Goal: Transaction & Acquisition: Obtain resource

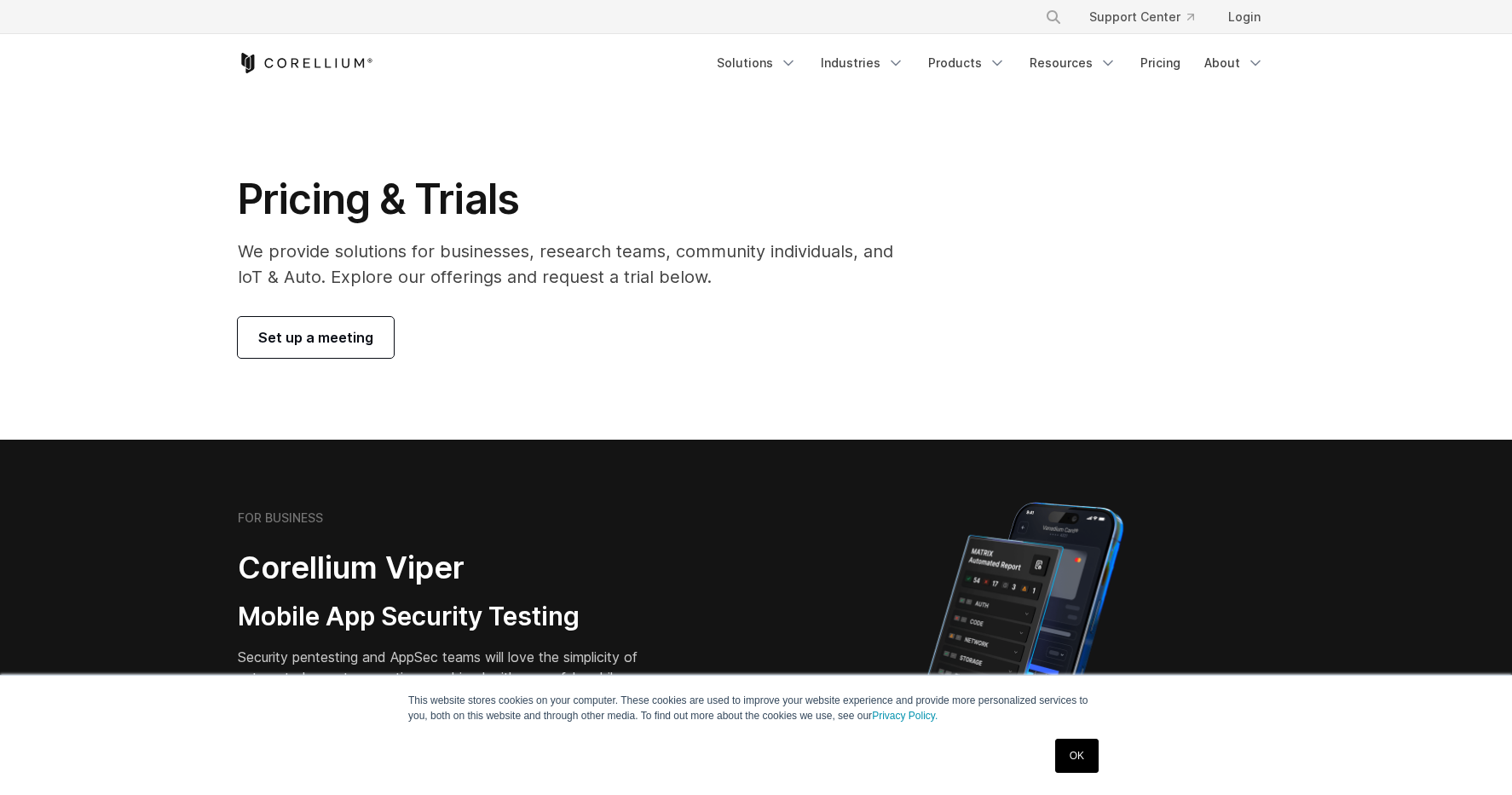
click at [1073, 767] on link "OK" at bounding box center [1077, 756] width 44 height 34
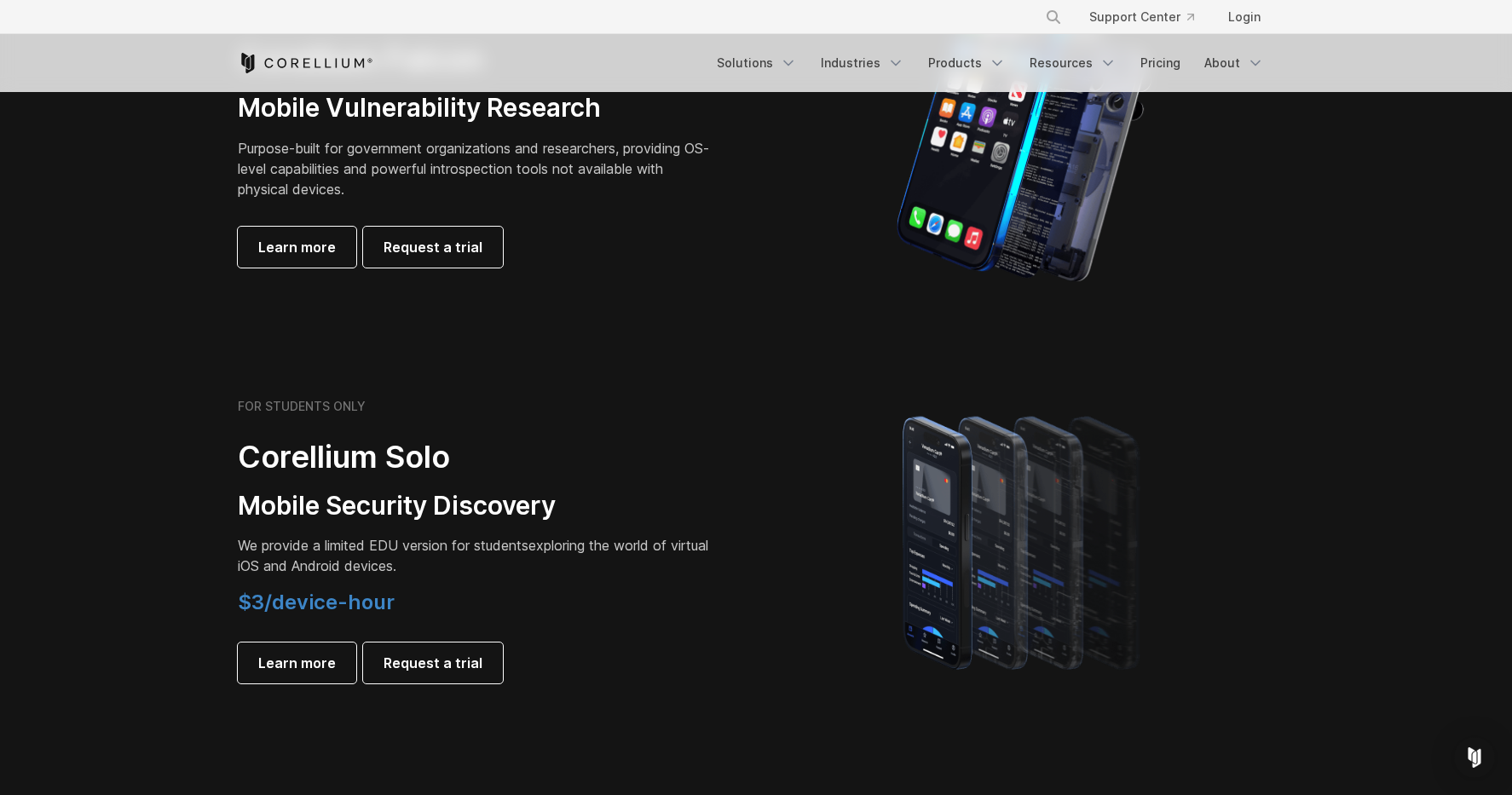
scroll to position [981, 0]
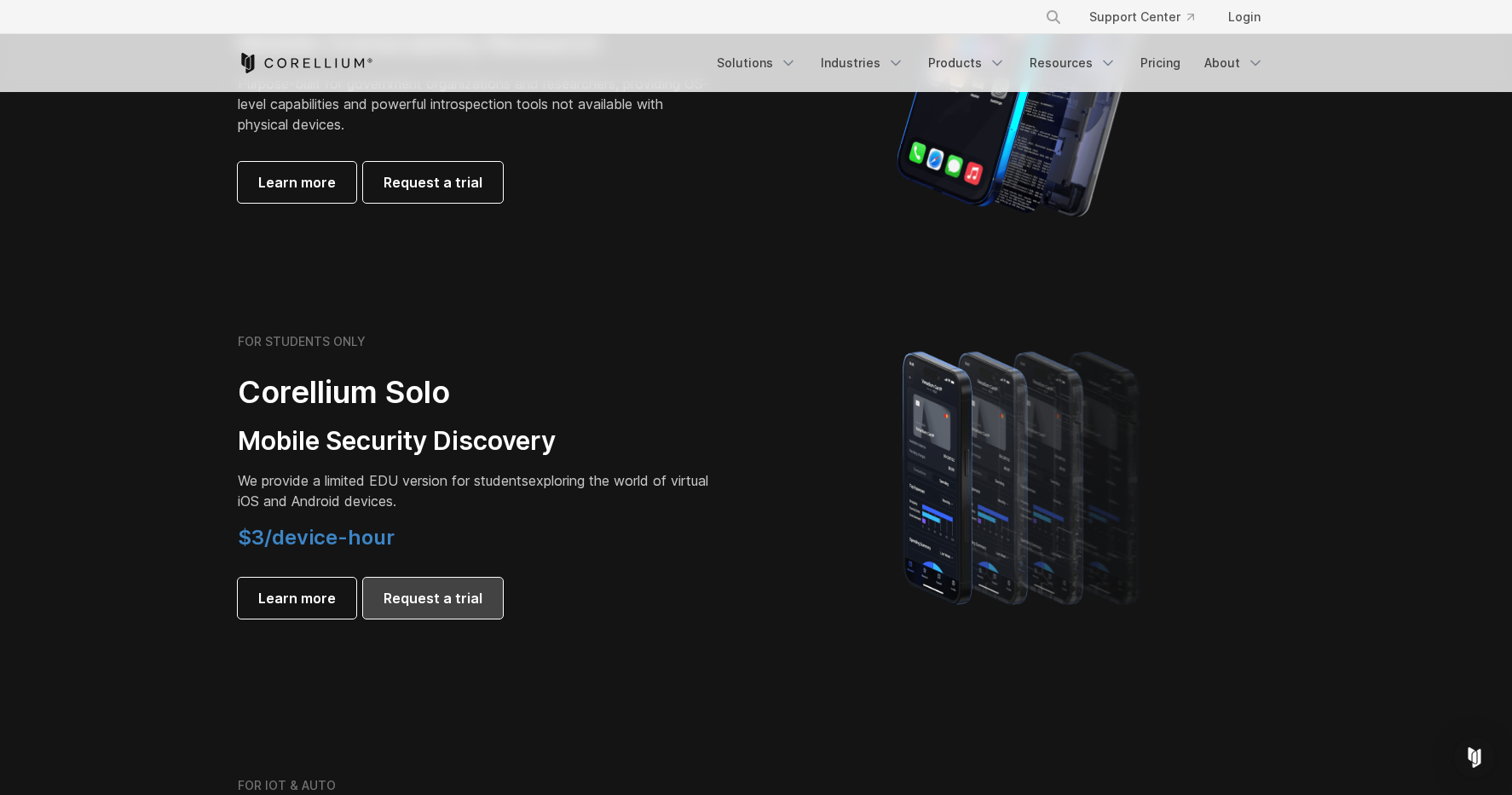
click at [384, 585] on link "Request a trial" at bounding box center [433, 598] width 140 height 41
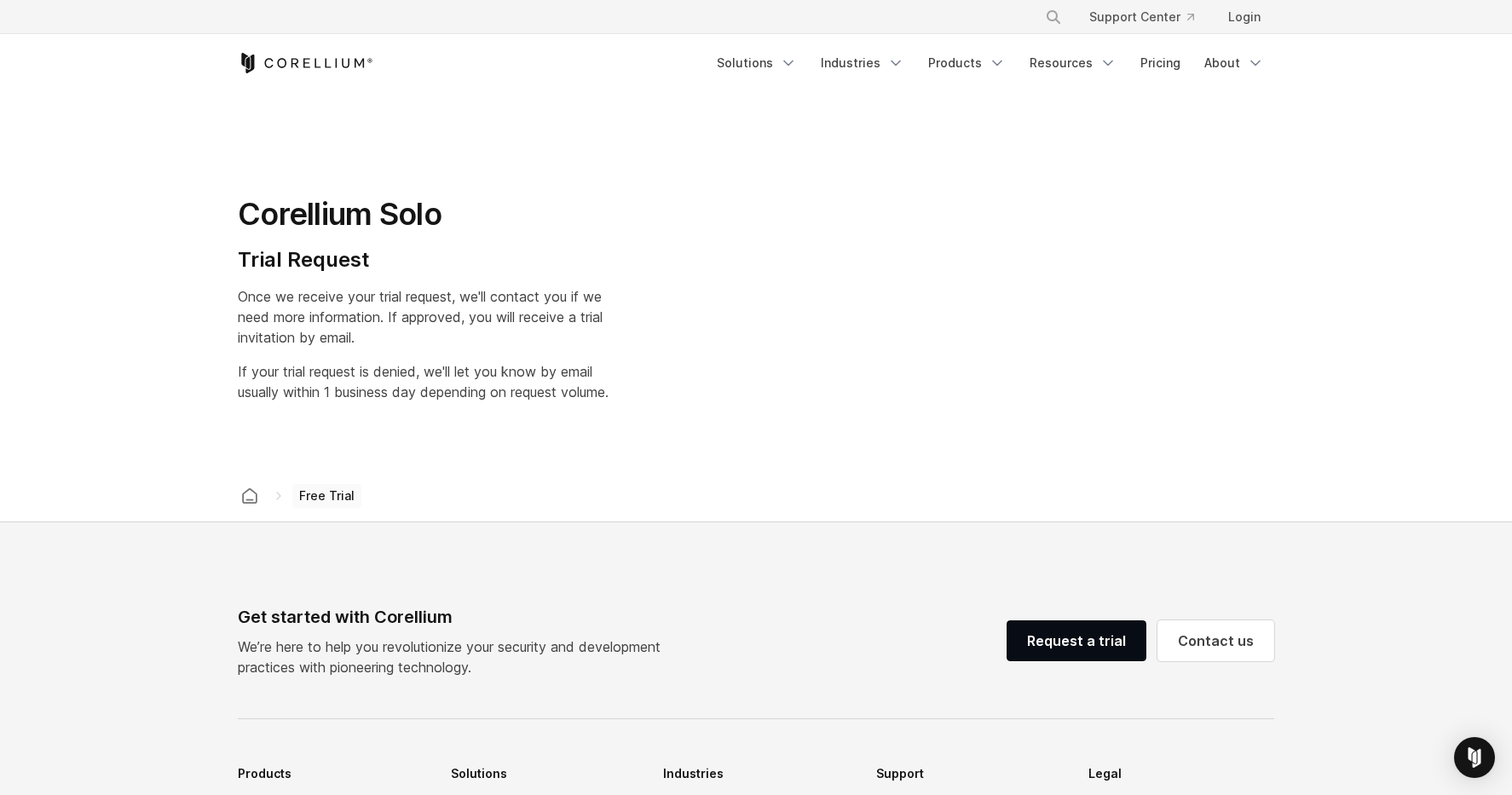
select select "**"
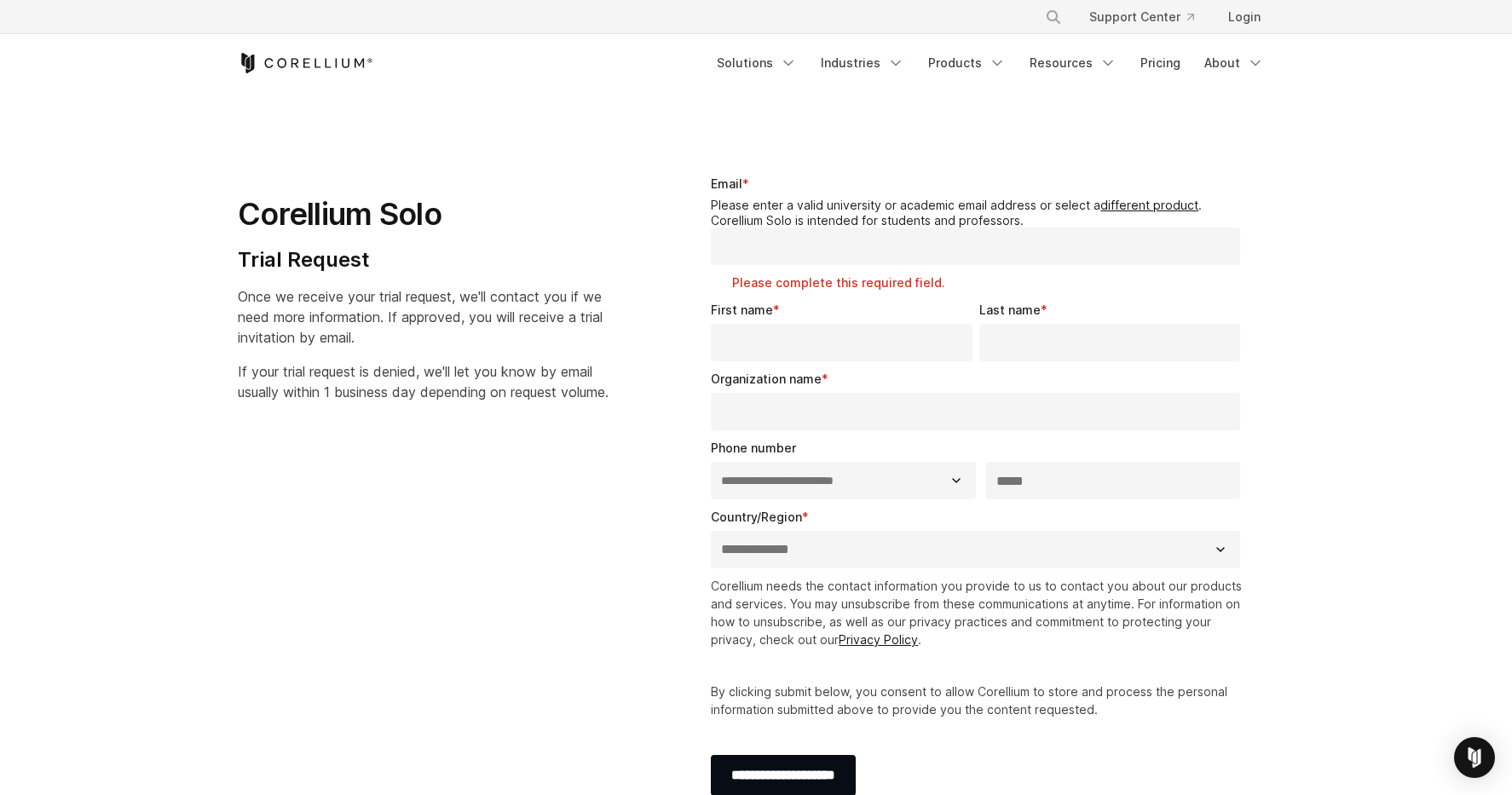
click at [598, 300] on span "Once we receive your trial request, we'll contact you if we need more informati…" at bounding box center [420, 317] width 365 height 58
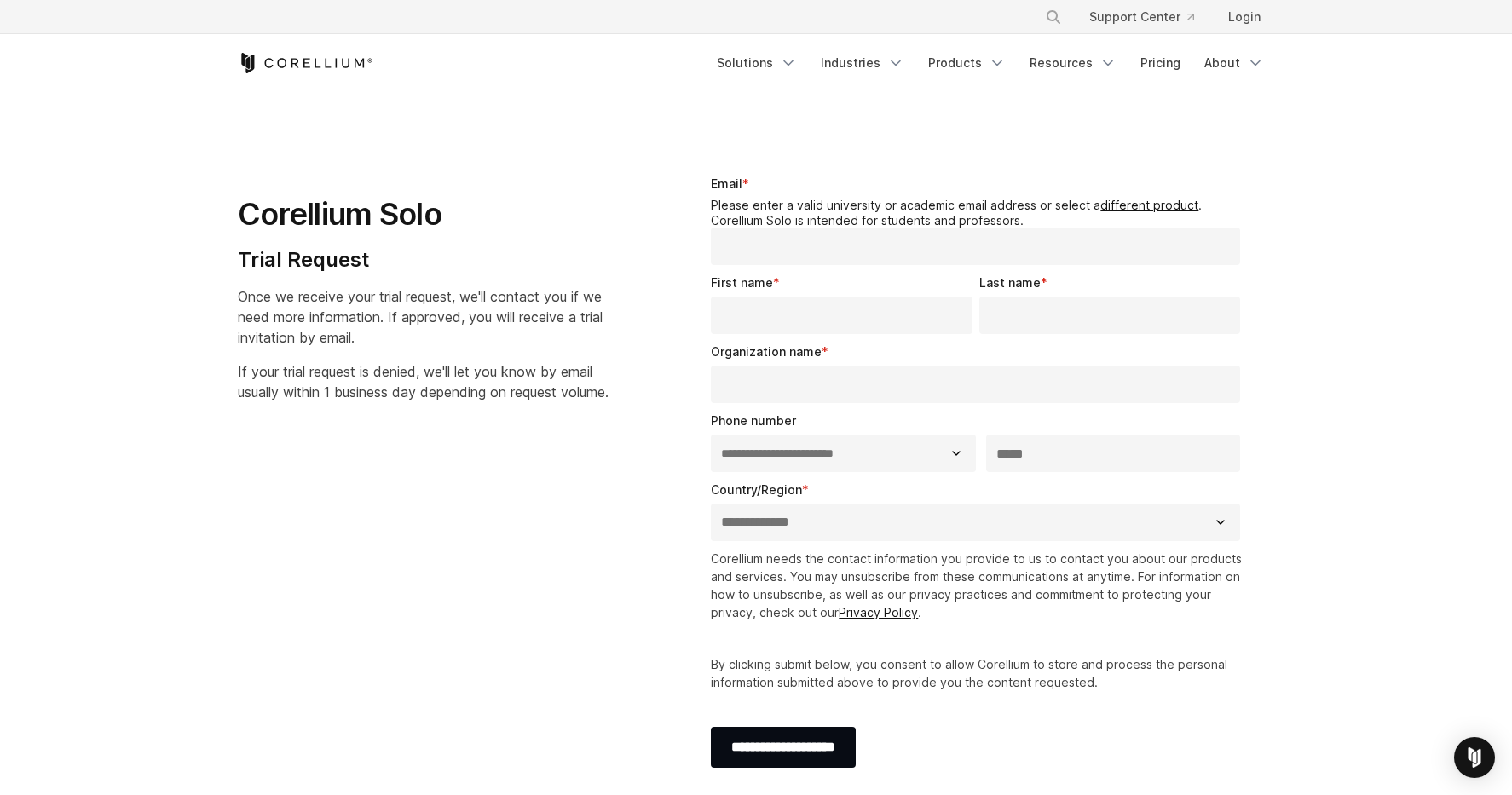
click at [774, 254] on input "Email *" at bounding box center [976, 247] width 529 height 38
click at [866, 223] on legend "Please enter a valid university or academic email address or select a different…" at bounding box center [979, 213] width 536 height 30
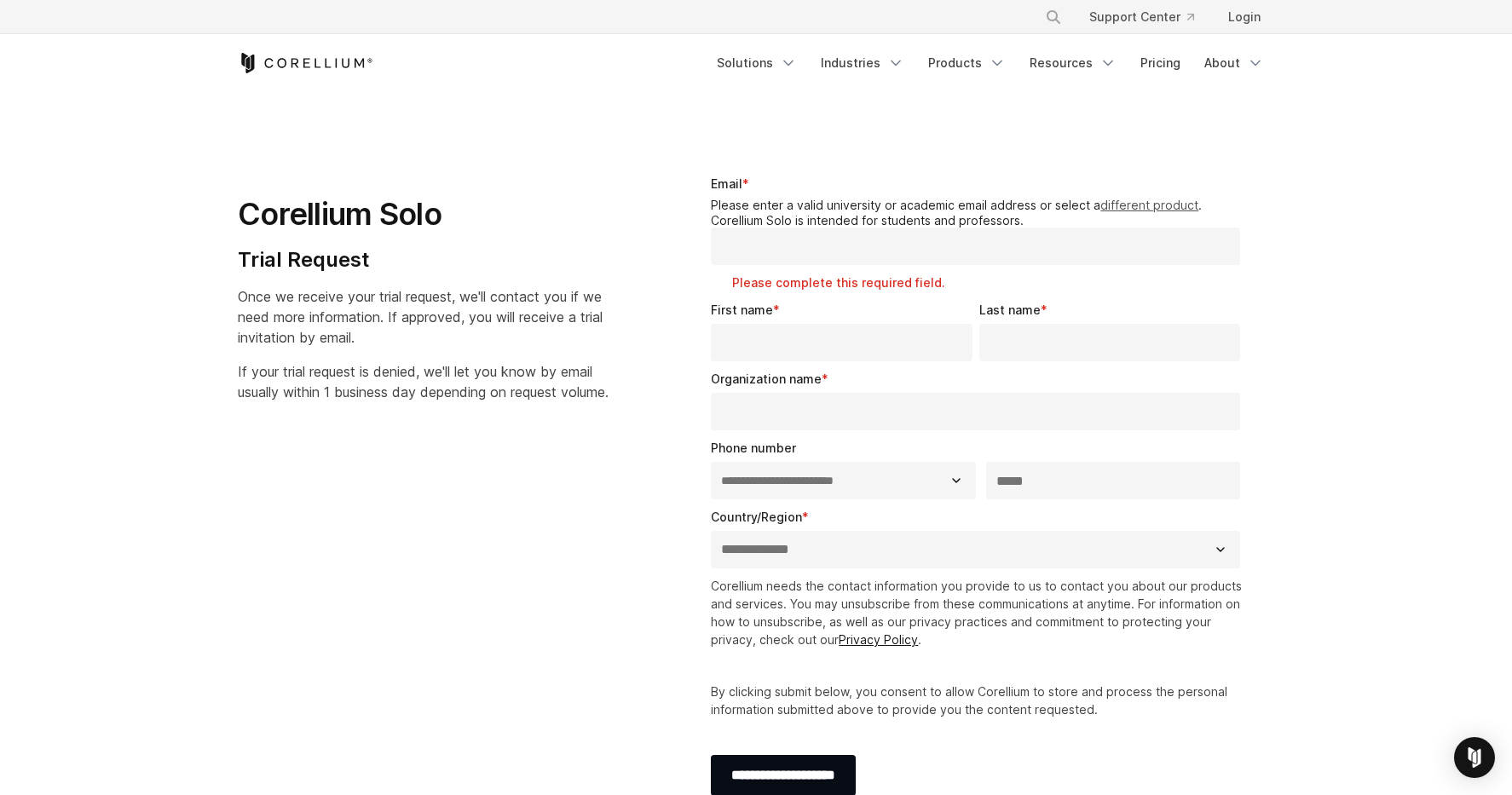
click at [1148, 205] on link "different product" at bounding box center [1149, 205] width 98 height 15
click at [904, 214] on legend "Please enter a valid university or academic email address or select a different…" at bounding box center [979, 213] width 536 height 30
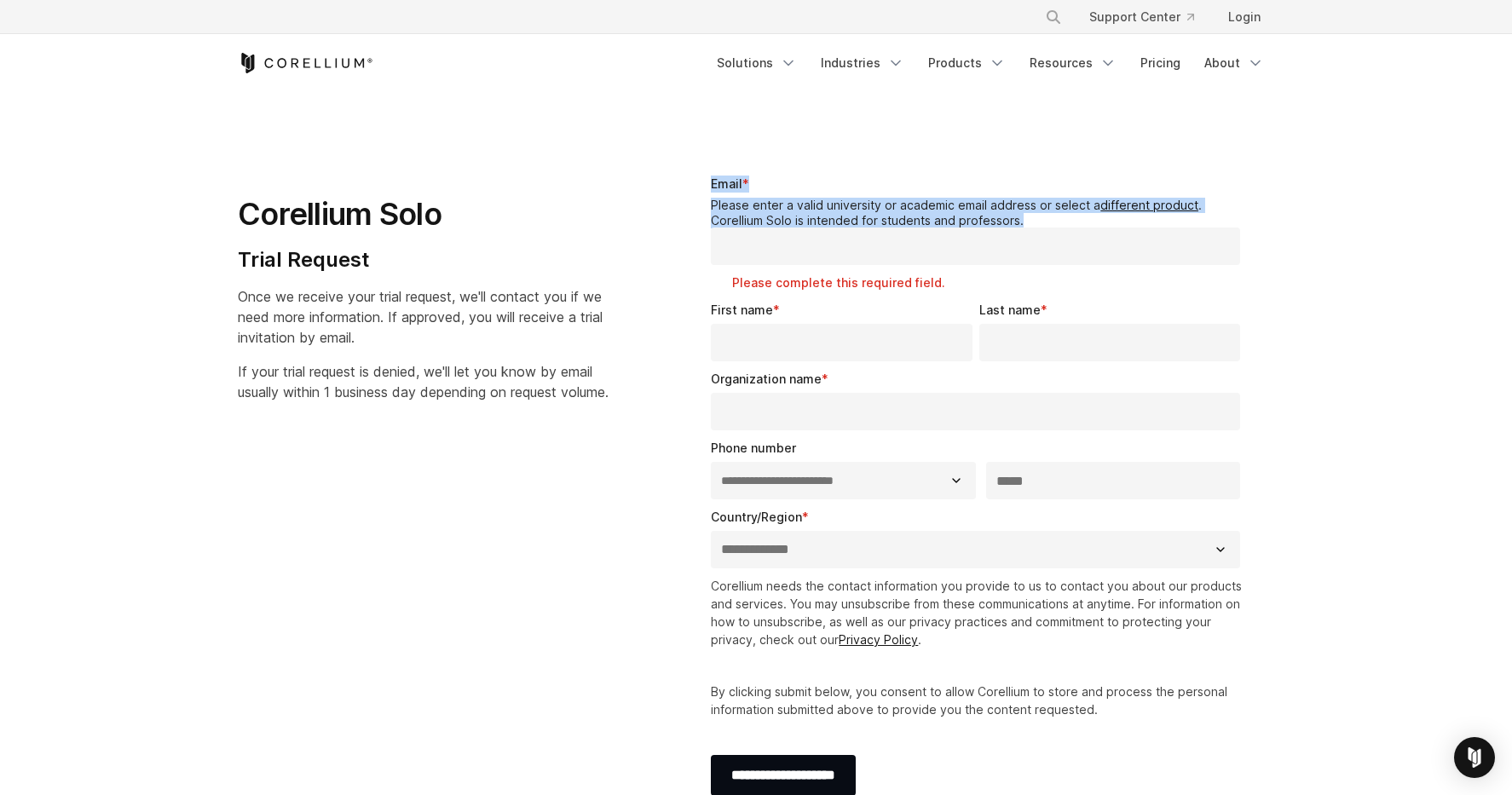
click at [904, 214] on legend "Please enter a valid university or academic email address or select a different…" at bounding box center [979, 213] width 536 height 30
copy div "Email * Please enter a valid university or academic email address or select a d…"
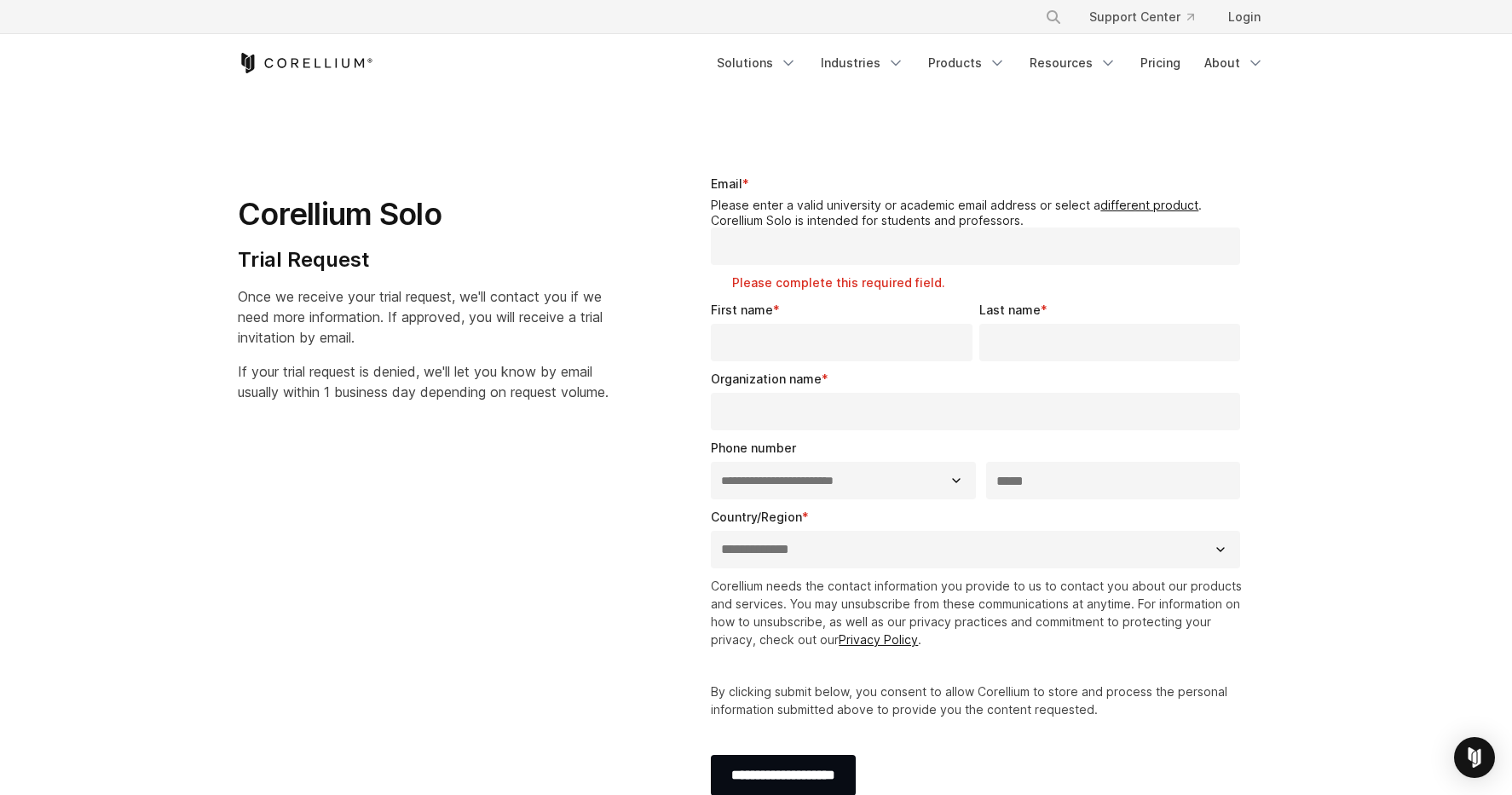
click at [574, 402] on p "If your trial request is denied, we'll let you know by email usually within 1 b…" at bounding box center [423, 381] width 371 height 41
